Goal: Task Accomplishment & Management: Manage account settings

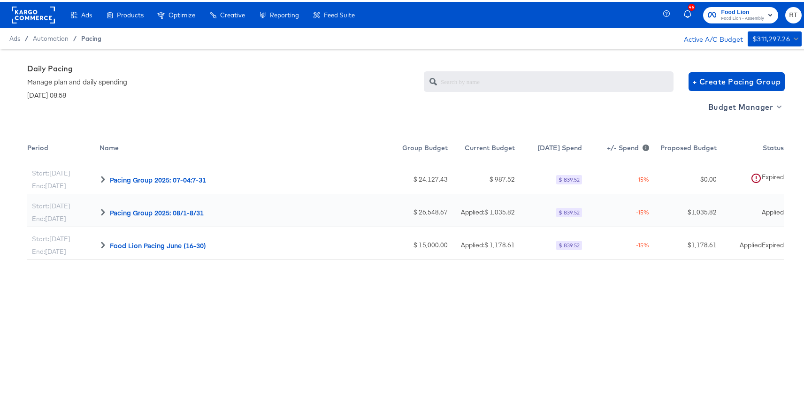
click at [93, 38] on span "Pacing" at bounding box center [91, 37] width 20 height 8
click at [43, 35] on span "Automation" at bounding box center [51, 37] width 36 height 8
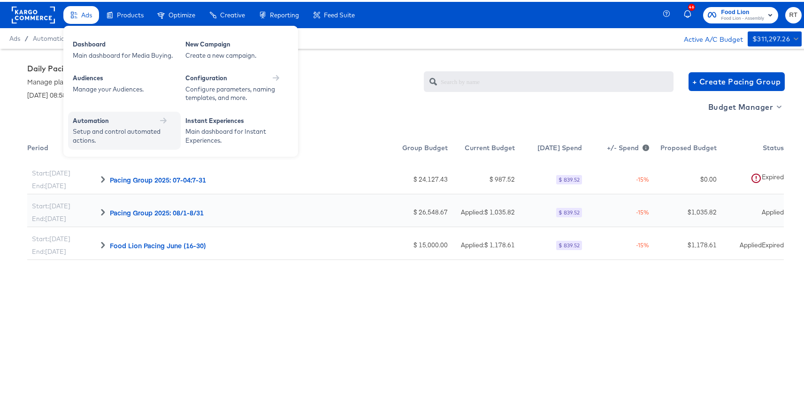
click at [110, 137] on div "Setup and control automated actions." at bounding box center [120, 133] width 94 height 17
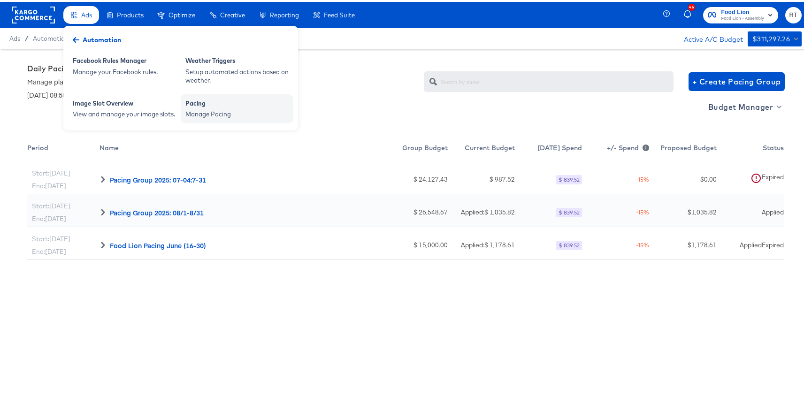
click at [198, 111] on div "Manage Pacing" at bounding box center [236, 112] width 103 height 9
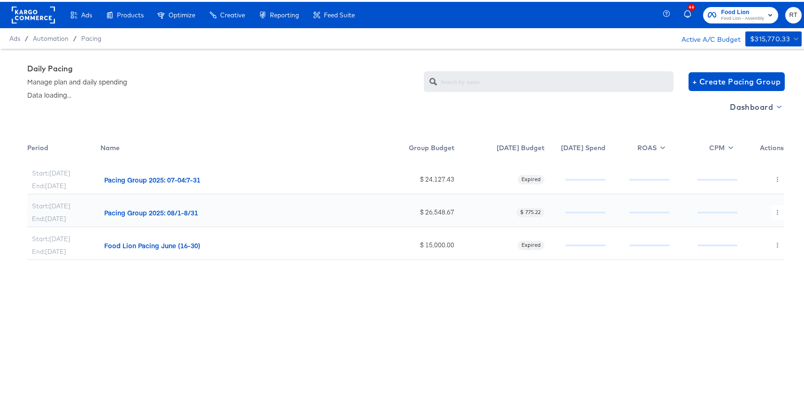
click at [731, 103] on span "Dashboard" at bounding box center [755, 105] width 50 height 13
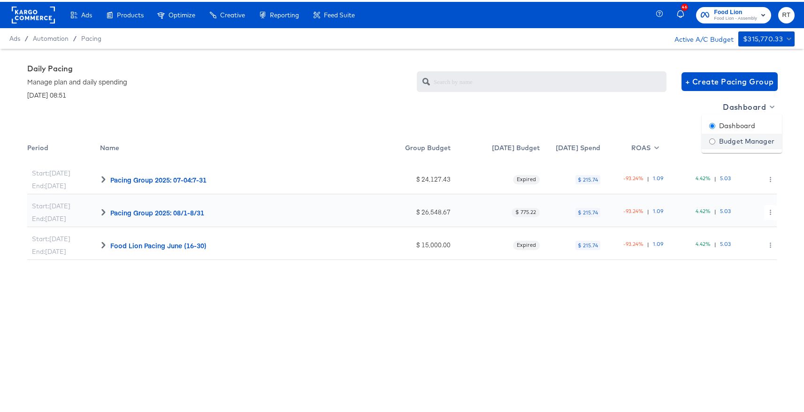
click at [732, 140] on div "Budget Manager" at bounding box center [741, 140] width 65 height 10
radio input "false"
radio input "true"
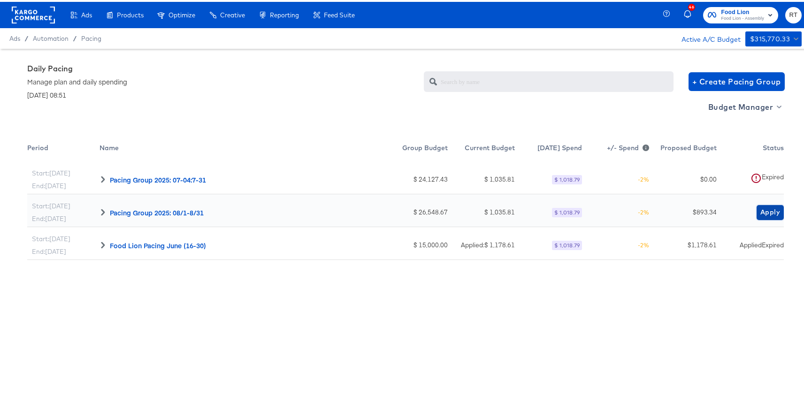
click at [767, 204] on button "Apply" at bounding box center [770, 210] width 27 height 15
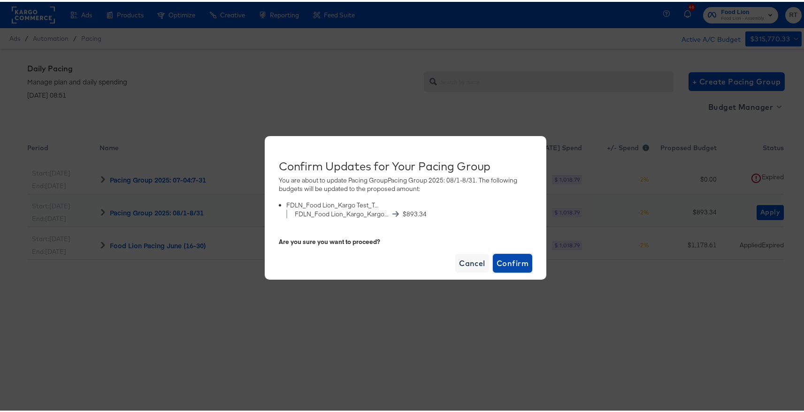
click at [502, 253] on button "Confirm" at bounding box center [512, 261] width 39 height 19
